Goal: Task Accomplishment & Management: Manage account settings

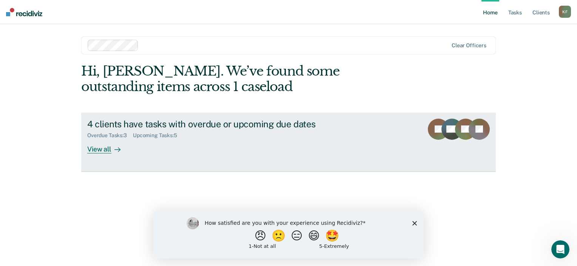
click at [114, 154] on link "4 clients have tasks with overdue or upcoming due dates Overdue Tasks : 3 Upcom…" at bounding box center [288, 142] width 415 height 59
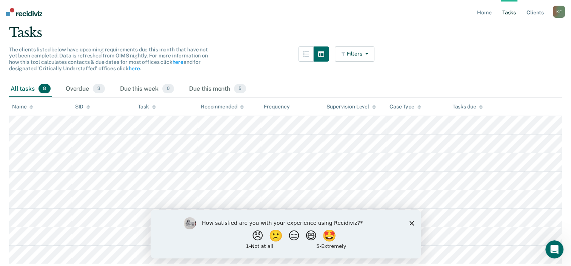
scroll to position [86, 0]
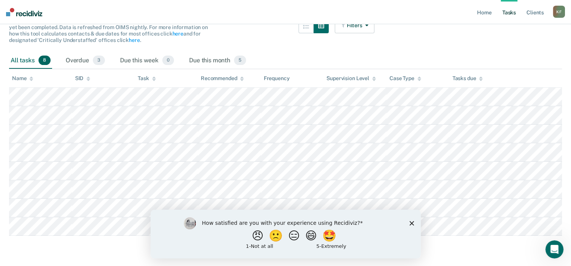
click at [412, 224] on polygon "Close survey" at bounding box center [411, 223] width 5 height 5
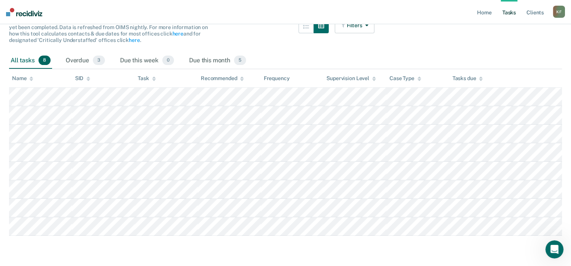
click at [40, 60] on span "8" at bounding box center [45, 61] width 12 height 10
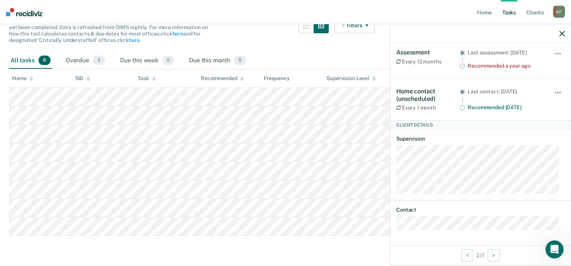
scroll to position [0, 0]
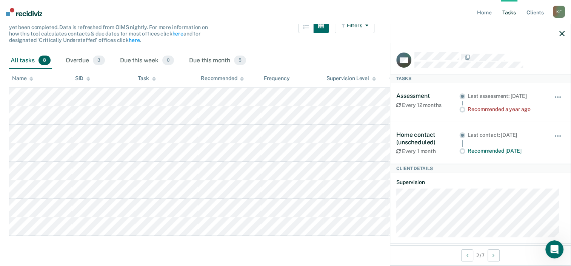
click at [562, 35] on icon "button" at bounding box center [562, 33] width 5 height 5
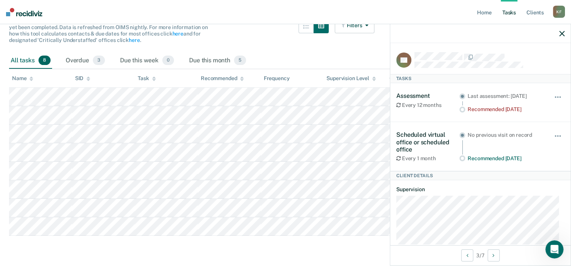
click at [347, 249] on main "Clear officers Tasks The clients listed below have upcoming requirements due th…" at bounding box center [285, 110] width 571 height 306
click at [354, 47] on div "Filters Contact Type Collateral Contact 0 ONLY Home Contact, Sch. 0 ONLY Home C…" at bounding box center [355, 35] width 40 height 34
click at [80, 57] on div "Overdue 3" at bounding box center [85, 61] width 42 height 17
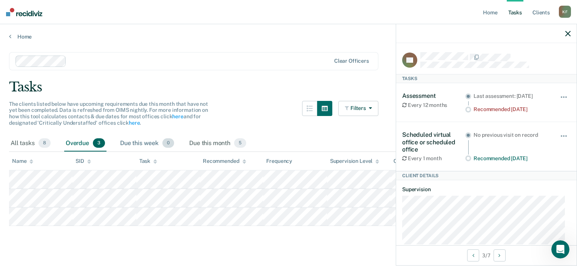
click at [144, 139] on div "Due this week 0" at bounding box center [147, 143] width 57 height 17
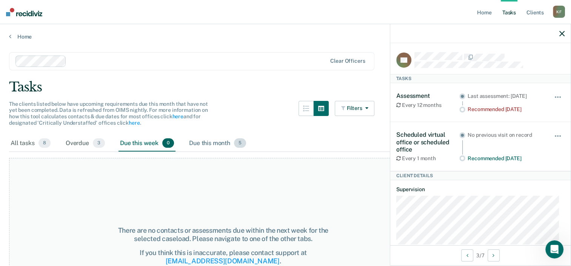
click at [207, 143] on div "Due this month 5" at bounding box center [218, 143] width 60 height 17
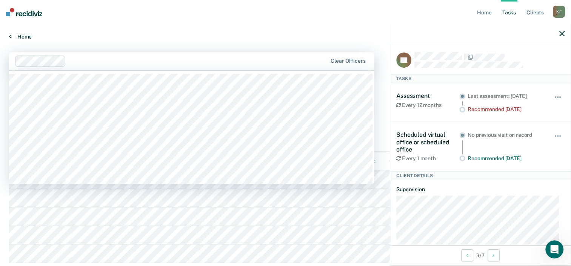
click at [161, 36] on link "Home" at bounding box center [285, 36] width 553 height 7
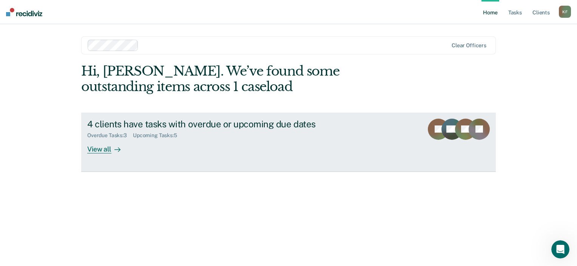
click at [105, 145] on div "View all" at bounding box center [108, 146] width 42 height 15
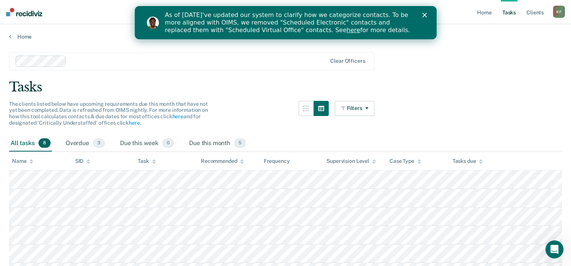
click at [425, 16] on polygon "Close" at bounding box center [424, 15] width 5 height 5
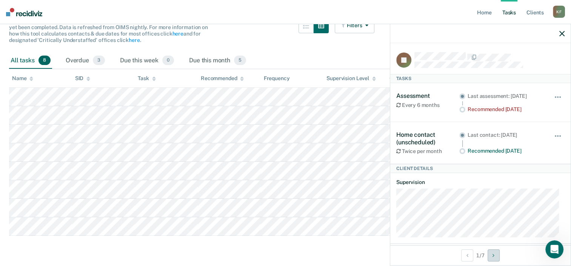
click at [494, 255] on button "Next Client" at bounding box center [494, 255] width 12 height 12
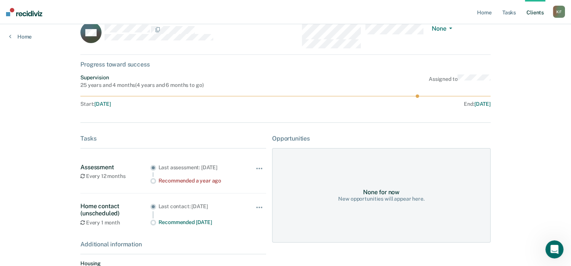
scroll to position [82, 0]
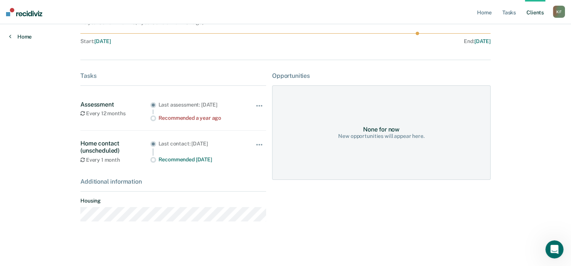
click at [19, 37] on link "Home" at bounding box center [20, 36] width 23 height 7
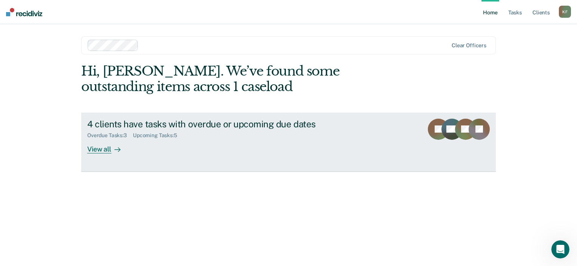
click at [105, 148] on div "View all" at bounding box center [108, 146] width 42 height 15
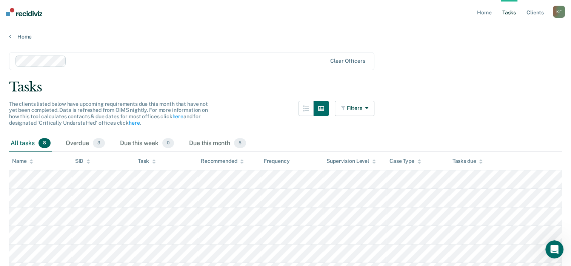
scroll to position [86, 0]
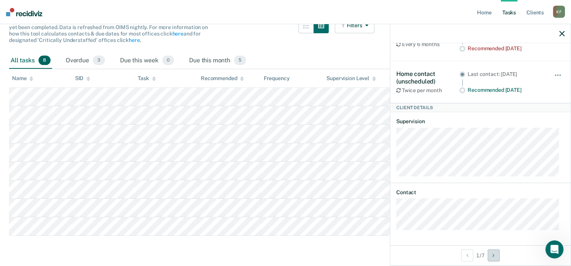
click at [495, 258] on button "Next Client" at bounding box center [494, 255] width 12 height 12
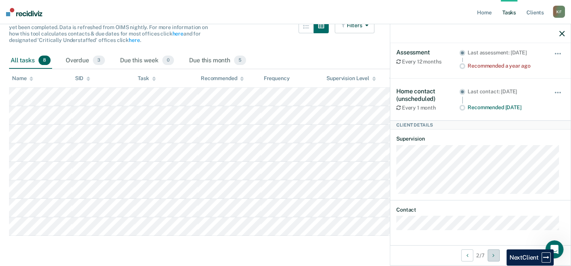
click at [494, 257] on icon "Next Client" at bounding box center [494, 255] width 2 height 5
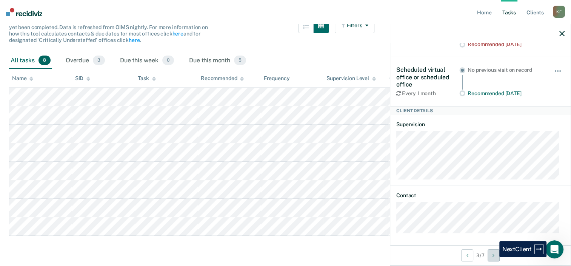
click at [496, 259] on button "Next Client" at bounding box center [494, 255] width 12 height 12
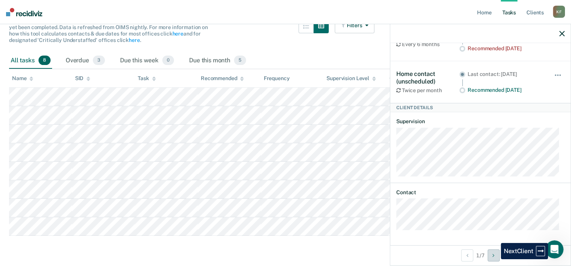
click at [495, 261] on button "Next Client" at bounding box center [494, 255] width 12 height 12
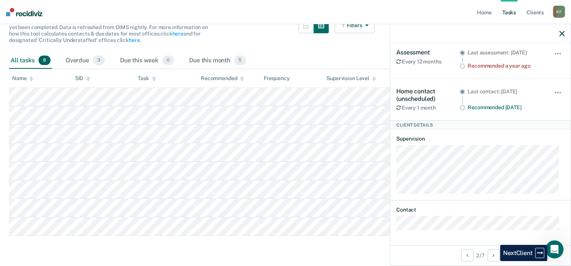
click at [496, 261] on div "2 / 7" at bounding box center [481, 255] width 181 height 20
click at [493, 261] on button "Next Client" at bounding box center [494, 255] width 12 height 12
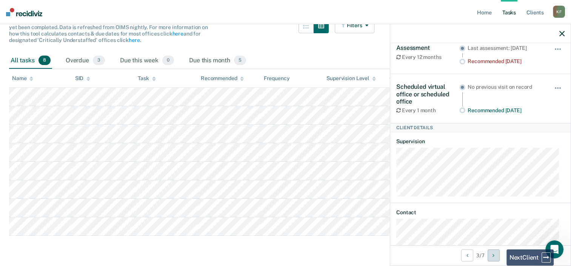
scroll to position [65, 0]
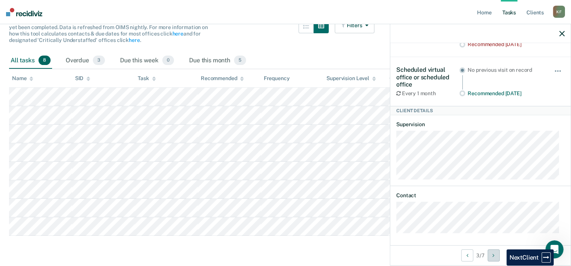
click at [494, 257] on icon "Next Client" at bounding box center [494, 255] width 2 height 5
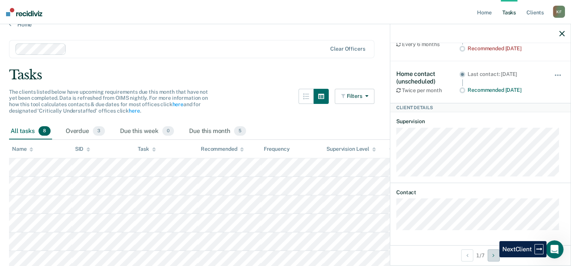
scroll to position [0, 0]
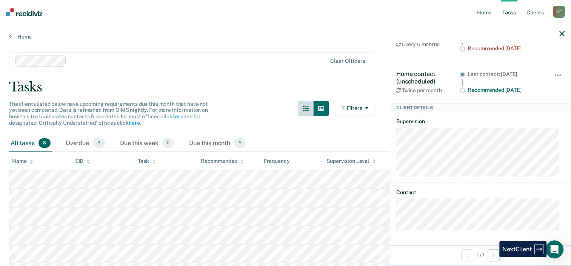
click at [307, 110] on icon "button" at bounding box center [306, 108] width 6 height 6
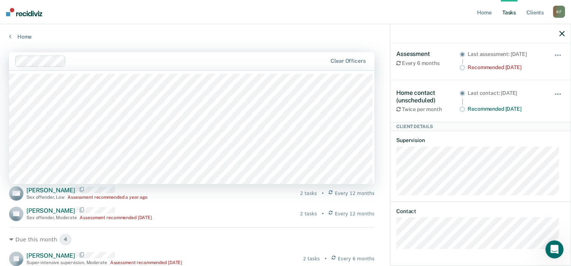
click at [254, 29] on div "Home" at bounding box center [285, 32] width 571 height 16
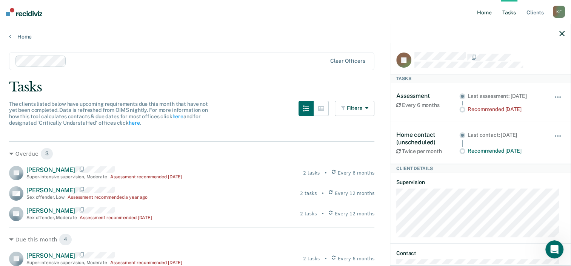
click at [486, 12] on link "Home" at bounding box center [484, 12] width 17 height 24
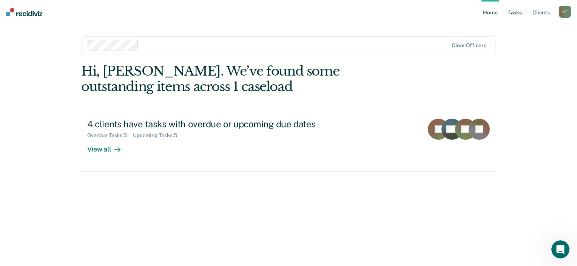
click at [514, 14] on link "Tasks" at bounding box center [515, 12] width 17 height 24
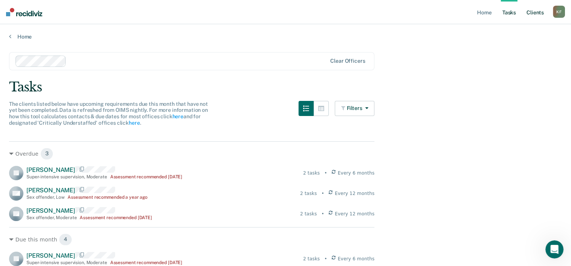
click at [535, 17] on link "Client s" at bounding box center [535, 12] width 20 height 24
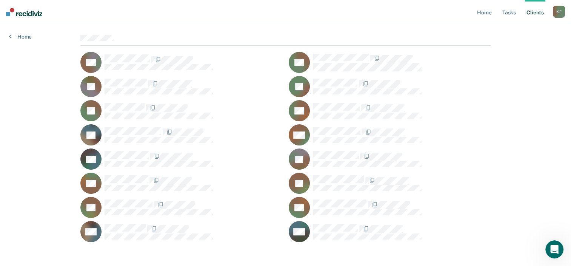
scroll to position [67, 0]
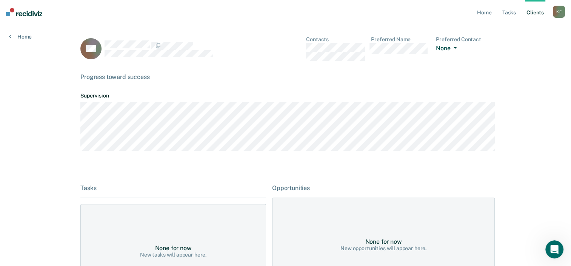
click at [454, 48] on icon "button" at bounding box center [455, 48] width 3 height 2
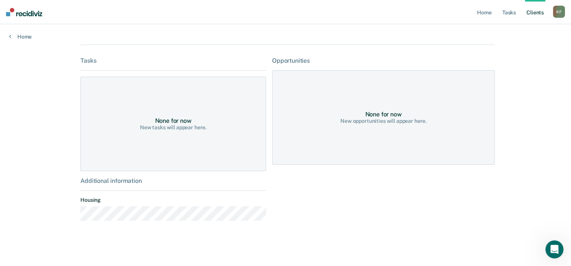
scroll to position [130, 0]
click at [389, 107] on div "None for now New opportunities will appear here." at bounding box center [383, 117] width 223 height 94
click at [393, 125] on div "None for now New opportunities will appear here." at bounding box center [383, 117] width 223 height 94
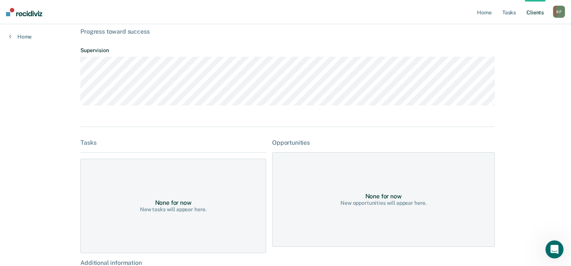
scroll to position [0, 0]
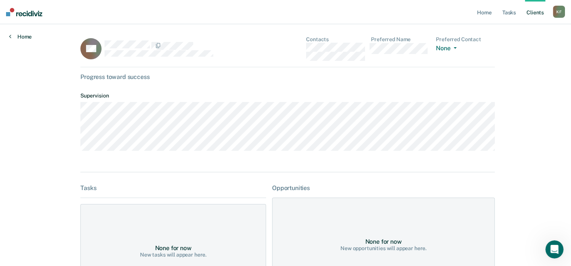
click at [19, 37] on link "Home" at bounding box center [20, 36] width 23 height 7
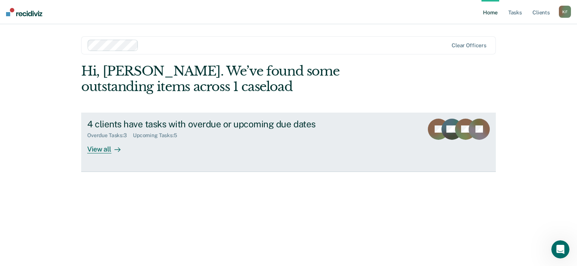
click at [97, 153] on div "View all" at bounding box center [108, 146] width 42 height 15
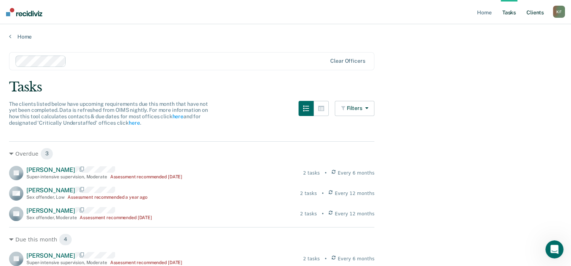
click at [534, 17] on link "Client s" at bounding box center [535, 12] width 20 height 24
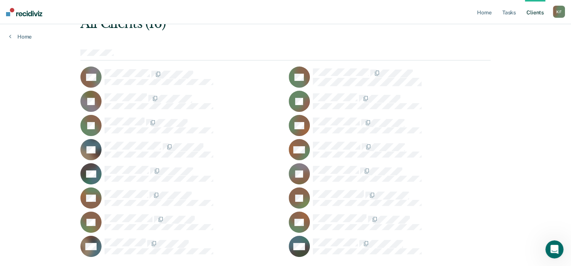
scroll to position [50, 0]
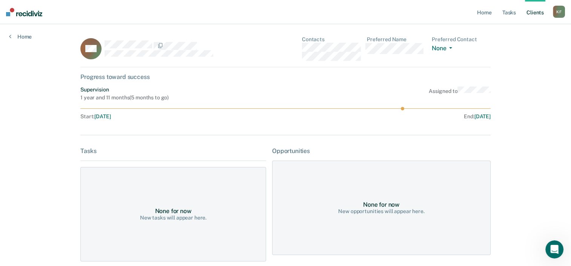
click at [195, 44] on div at bounding box center [185, 44] width 160 height 9
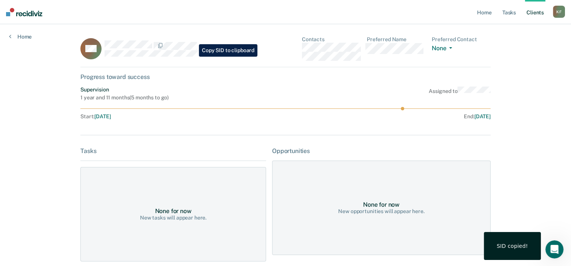
click at [225, 86] on div "DM Contacts Preferred Name Preferred Contact None Call Text Email None Progress…" at bounding box center [285, 181] width 411 height 290
click at [24, 34] on link "Home" at bounding box center [20, 36] width 23 height 7
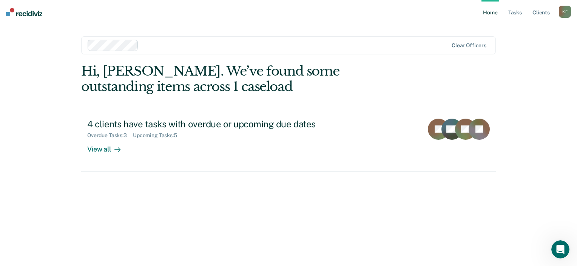
click at [494, 17] on link "Home" at bounding box center [490, 12] width 17 height 24
click at [566, 17] on div "K F" at bounding box center [565, 12] width 12 height 12
click at [512, 32] on link "Profile" at bounding box center [534, 31] width 61 height 6
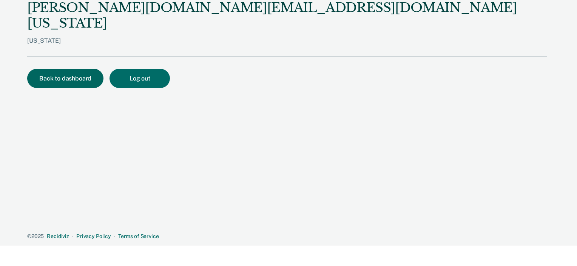
click at [86, 69] on button "Back to dashboard" at bounding box center [65, 78] width 76 height 19
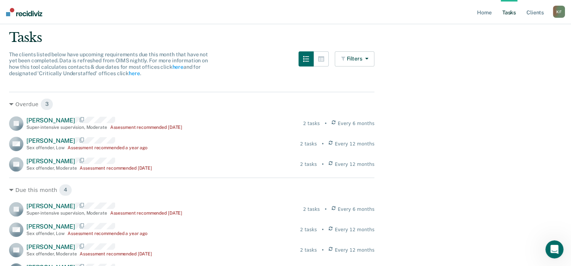
scroll to position [58, 0]
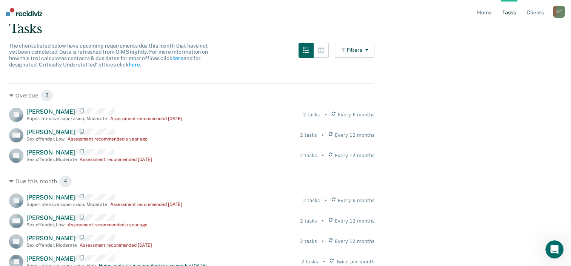
click at [309, 51] on icon "button" at bounding box center [306, 50] width 6 height 6
click at [329, 74] on div at bounding box center [314, 60] width 30 height 34
click at [326, 55] on button "button" at bounding box center [321, 50] width 15 height 15
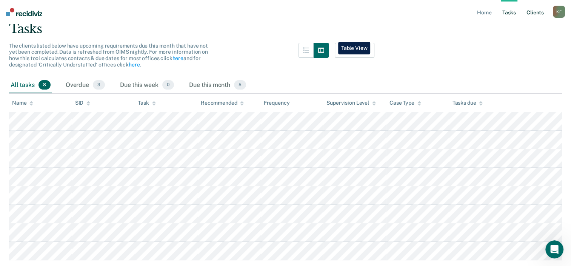
click at [539, 13] on link "Client s" at bounding box center [535, 12] width 20 height 24
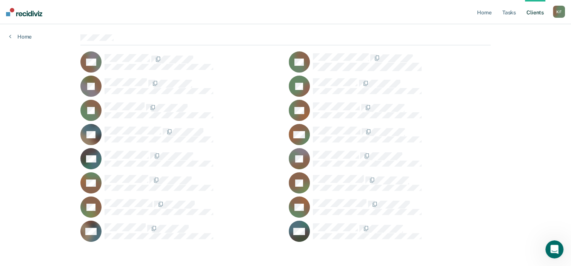
scroll to position [67, 0]
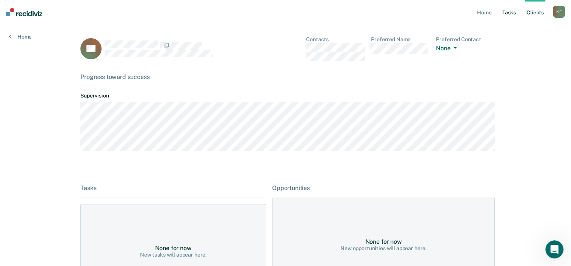
click at [512, 18] on link "Tasks" at bounding box center [509, 12] width 17 height 24
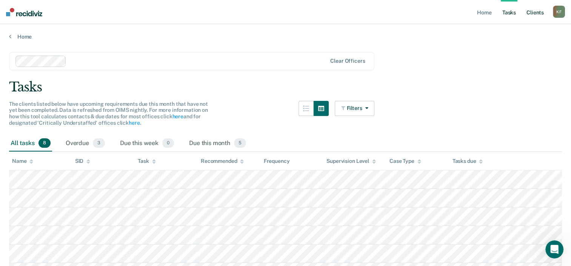
click at [538, 15] on link "Client s" at bounding box center [535, 12] width 20 height 24
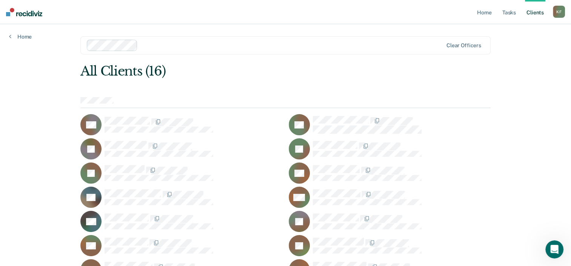
click at [179, 114] on div "AA" at bounding box center [181, 124] width 202 height 21
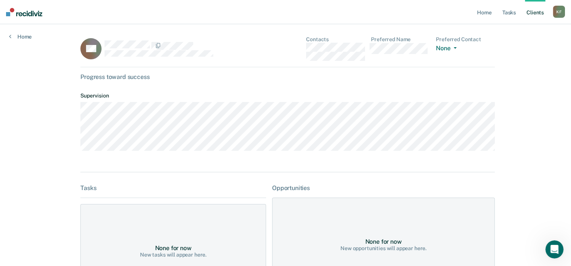
click at [562, 17] on div "K F" at bounding box center [559, 12] width 12 height 12
click at [505, 52] on link "Log Out" at bounding box center [529, 49] width 61 height 6
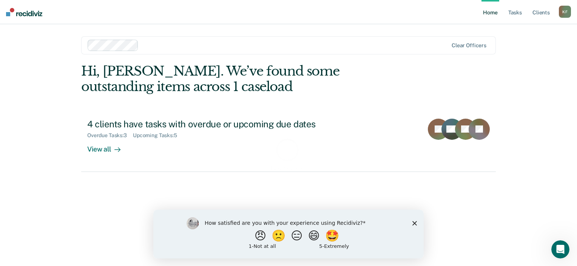
click at [415, 223] on polygon "Close survey" at bounding box center [414, 223] width 5 height 5
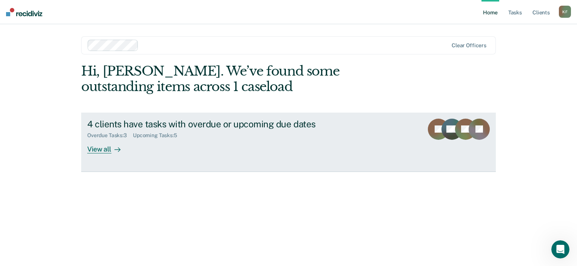
click at [110, 148] on div "View all" at bounding box center [108, 146] width 42 height 15
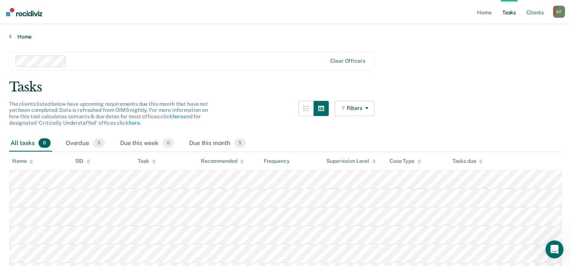
click at [27, 38] on link "Home" at bounding box center [285, 36] width 553 height 7
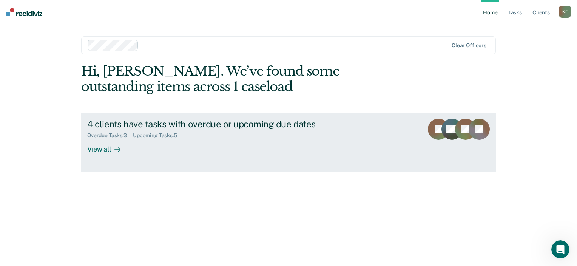
click at [111, 148] on div at bounding box center [115, 149] width 9 height 9
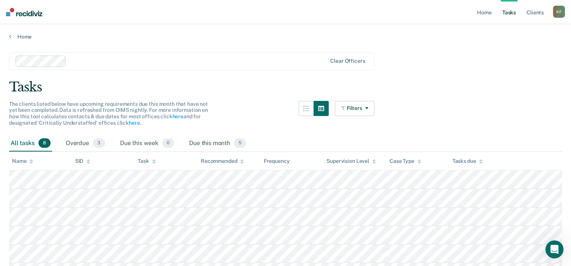
click at [482, 160] on icon at bounding box center [481, 160] width 4 height 2
click at [482, 161] on icon at bounding box center [481, 160] width 4 height 2
click at [32, 162] on icon at bounding box center [31, 163] width 4 height 2
click at [249, 86] on div "Tasks" at bounding box center [285, 86] width 553 height 15
click at [516, 89] on div "Tasks" at bounding box center [285, 86] width 553 height 15
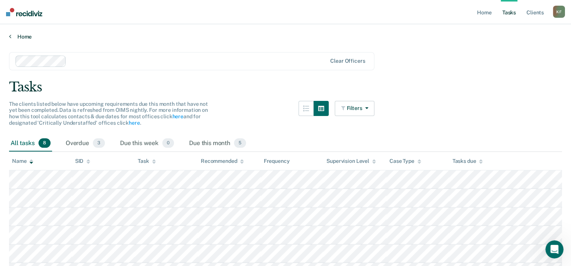
click at [442, 37] on link "Home" at bounding box center [285, 36] width 553 height 7
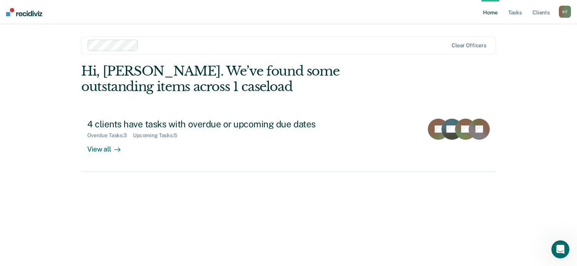
click at [493, 15] on link "Home" at bounding box center [490, 12] width 17 height 24
click at [538, 15] on link "Client s" at bounding box center [541, 12] width 20 height 24
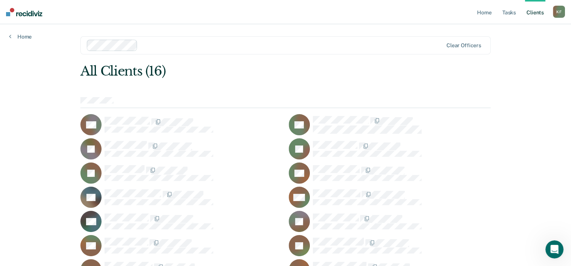
click at [537, 16] on link "Client s" at bounding box center [535, 12] width 20 height 24
click at [485, 15] on link "Home" at bounding box center [484, 12] width 17 height 24
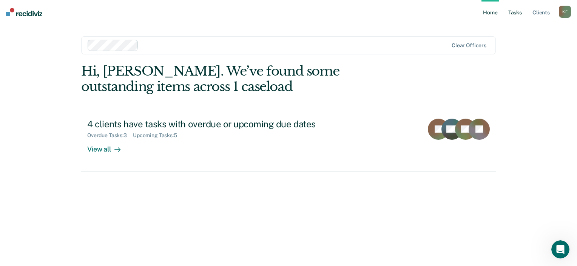
click at [514, 15] on link "Tasks" at bounding box center [515, 12] width 17 height 24
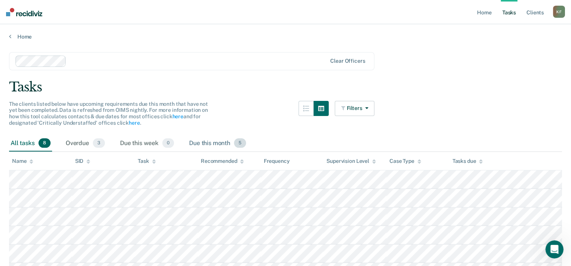
click at [209, 141] on div "Due this month 5" at bounding box center [218, 143] width 60 height 17
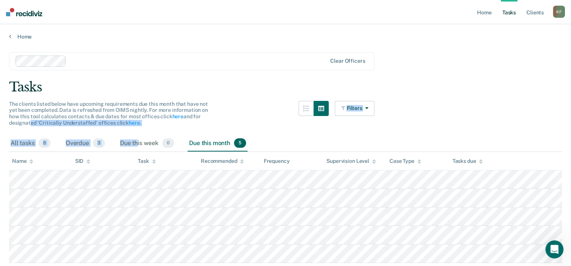
drag, startPoint x: 137, startPoint y: 145, endPoint x: 200, endPoint y: 110, distance: 71.4
click at [200, 110] on main "Clear officers Tasks The clients listed below have upcoming requirements due th…" at bounding box center [285, 165] width 571 height 251
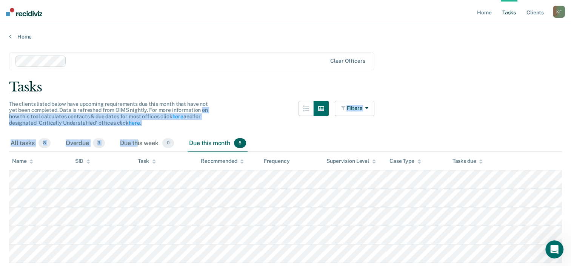
drag, startPoint x: 200, startPoint y: 110, endPoint x: 228, endPoint y: 124, distance: 31.3
click at [228, 124] on div "The clients listed below have upcoming requirements due this month that have no…" at bounding box center [192, 118] width 366 height 34
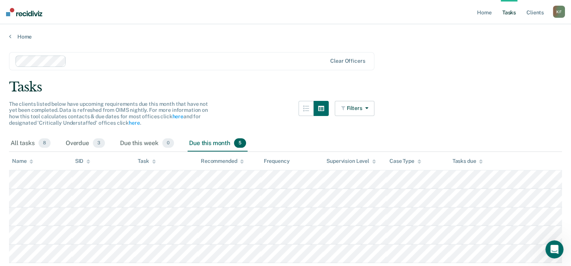
click at [228, 124] on div "The clients listed below have upcoming requirements due this month that have no…" at bounding box center [192, 118] width 366 height 34
drag, startPoint x: 228, startPoint y: 124, endPoint x: 315, endPoint y: 106, distance: 89.0
click at [314, 106] on button "button" at bounding box center [306, 108] width 15 height 15
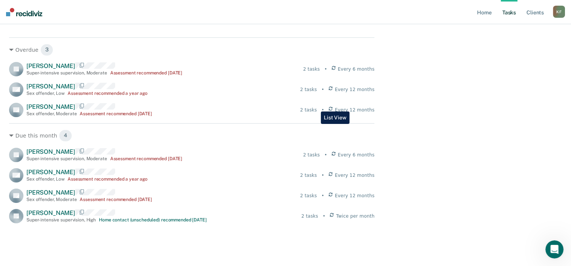
scroll to position [148, 0]
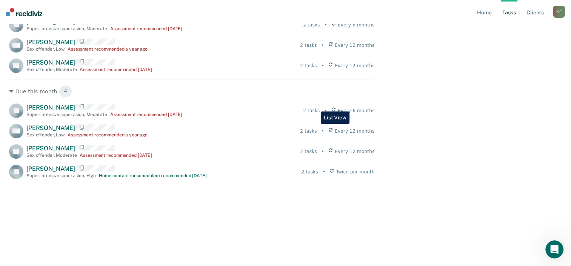
click at [480, 83] on main "Clear officers Tasks The clients listed below have upcoming requirements due th…" at bounding box center [285, 49] width 571 height 315
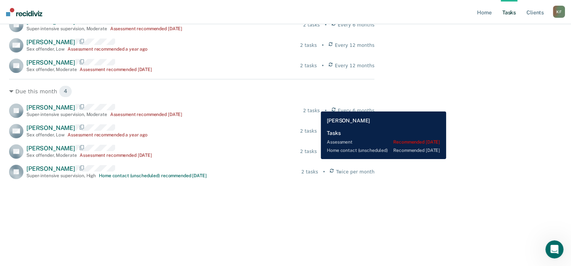
click at [517, 159] on main "Clear officers Tasks The clients listed below have upcoming requirements due th…" at bounding box center [285, 49] width 571 height 315
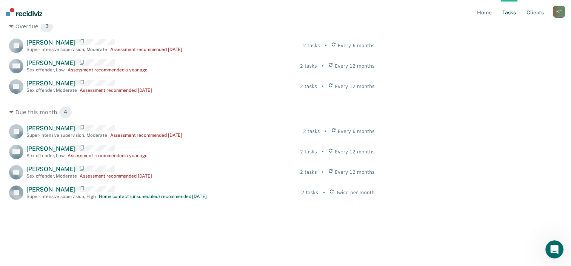
scroll to position [128, 0]
click at [57, 158] on div "Sex offender , Low" at bounding box center [45, 154] width 38 height 5
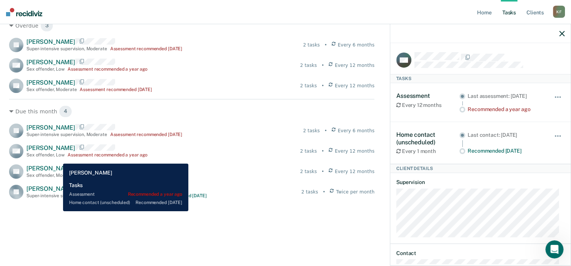
click at [346, 236] on div "Overdue 3 JS Jackie Sherwood Super-intensive supervision , Moderate Assessment …" at bounding box center [192, 149] width 366 height 273
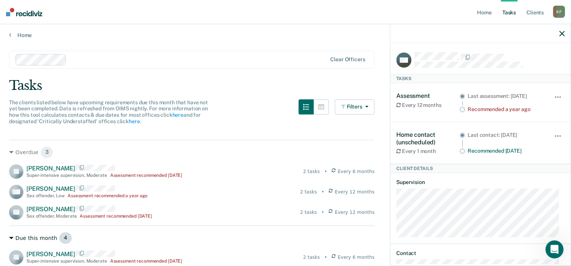
scroll to position [0, 0]
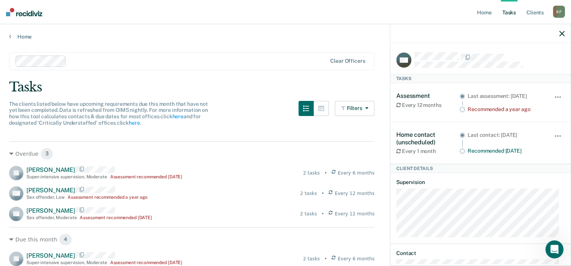
click at [564, 36] on icon "button" at bounding box center [562, 33] width 5 height 5
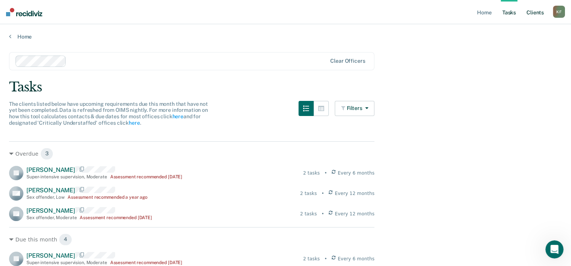
click at [532, 14] on link "Client s" at bounding box center [535, 12] width 20 height 24
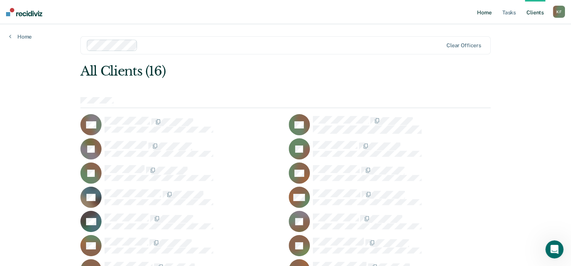
click at [486, 12] on link "Home" at bounding box center [484, 12] width 17 height 24
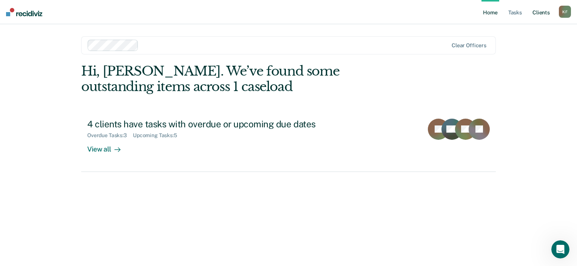
click at [544, 12] on link "Client s" at bounding box center [541, 12] width 20 height 24
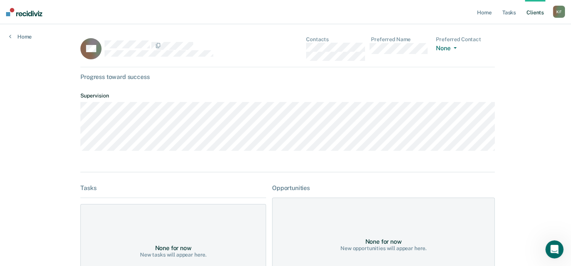
click at [505, 15] on link "Tasks" at bounding box center [509, 12] width 17 height 24
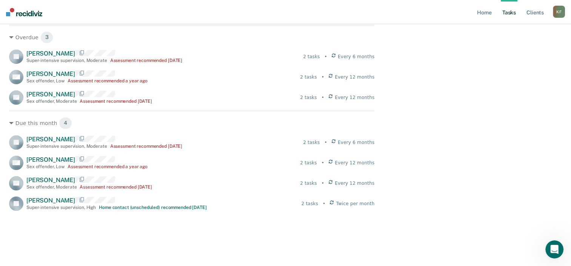
scroll to position [148, 0]
